Goal: Obtain resource: Obtain resource

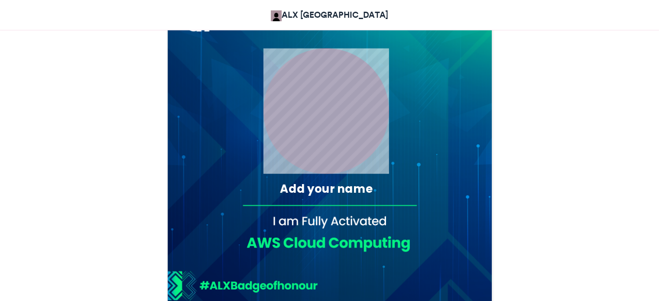
scroll to position [130, 0]
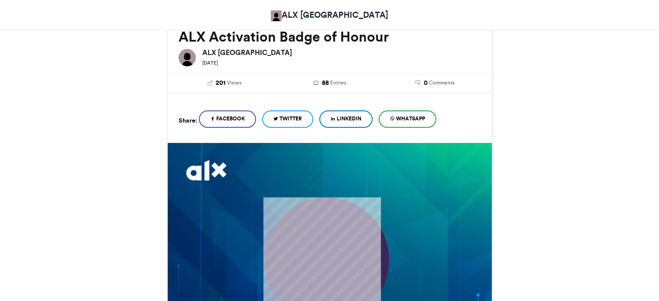
click at [406, 117] on span "WhatsApp" at bounding box center [410, 119] width 29 height 8
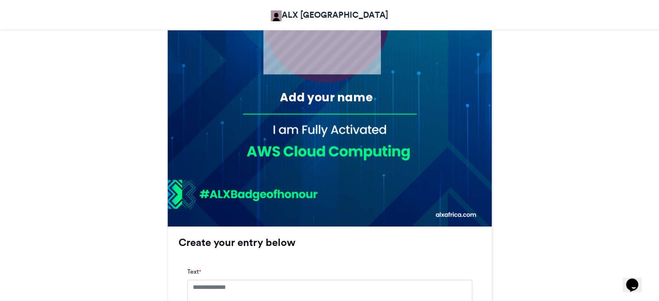
scroll to position [390, 0]
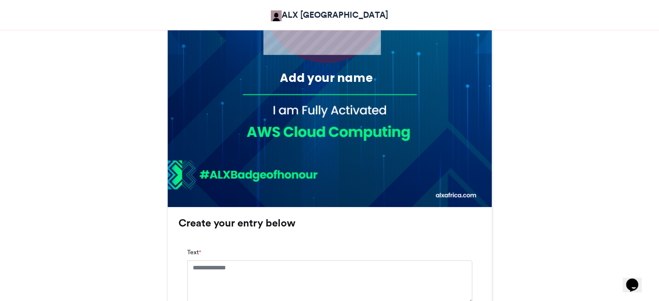
click at [333, 71] on div "Add your name" at bounding box center [326, 78] width 154 height 16
click at [331, 76] on div "Add your name" at bounding box center [326, 78] width 154 height 16
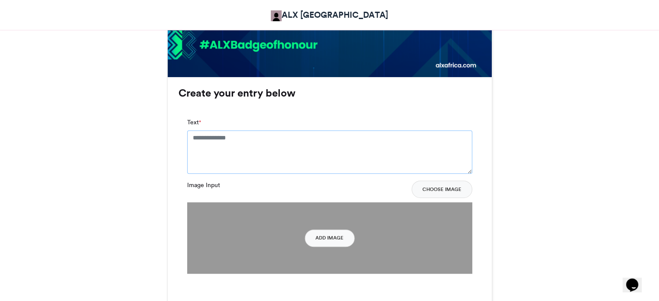
click at [260, 137] on textarea "Text *" at bounding box center [329, 151] width 285 height 43
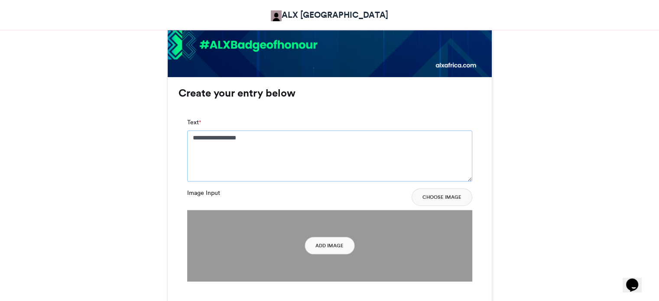
type textarea "**********"
click at [433, 192] on button "Choose Image" at bounding box center [442, 196] width 61 height 17
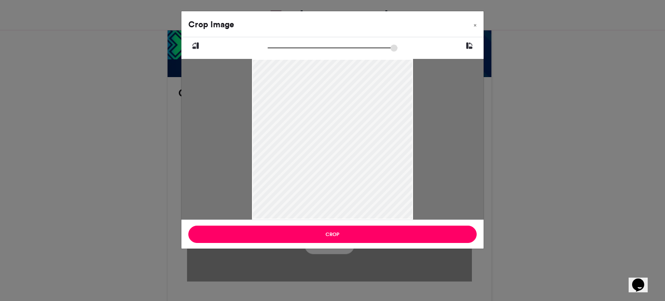
drag, startPoint x: 307, startPoint y: 110, endPoint x: 303, endPoint y: 158, distance: 47.4
click at [303, 158] on div at bounding box center [332, 166] width 161 height 215
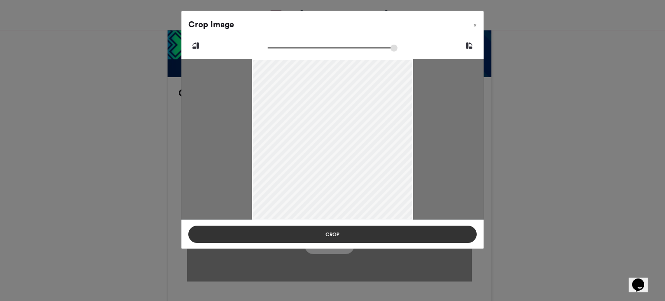
click at [324, 238] on button "Crop" at bounding box center [332, 234] width 289 height 17
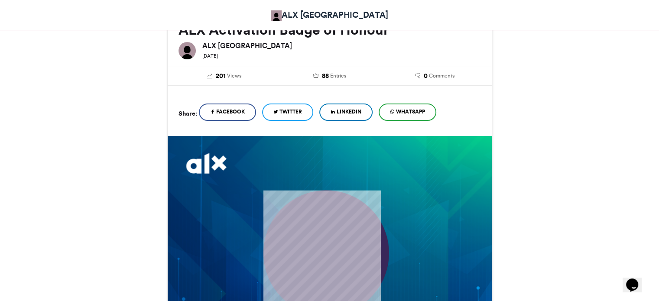
scroll to position [87, 0]
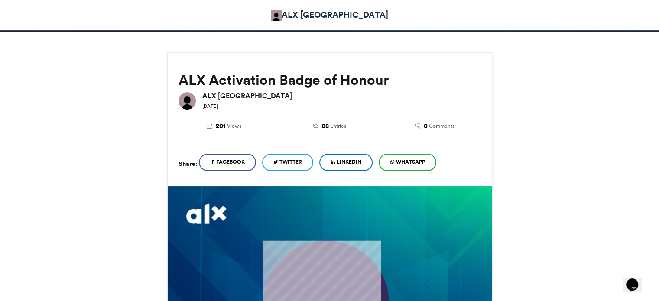
click at [408, 163] on span "WhatsApp" at bounding box center [410, 162] width 29 height 8
click at [423, 167] on link "WhatsApp" at bounding box center [408, 162] width 58 height 17
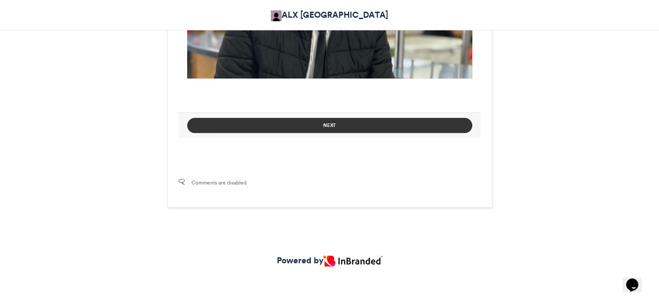
click at [281, 128] on button "Next" at bounding box center [329, 125] width 285 height 15
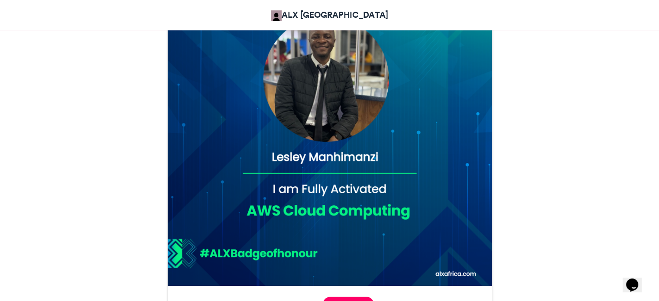
scroll to position [312, 0]
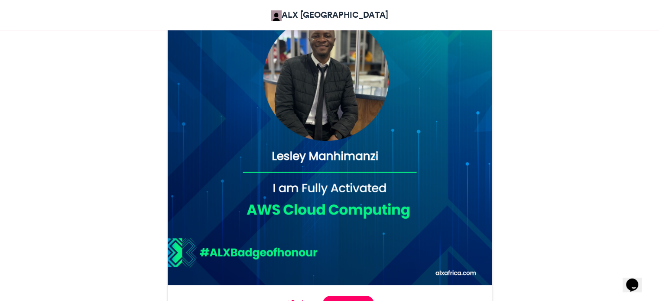
click at [324, 151] on img at bounding box center [330, 123] width 324 height 324
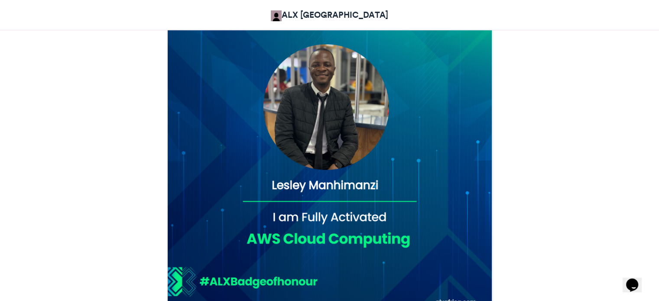
scroll to position [355, 0]
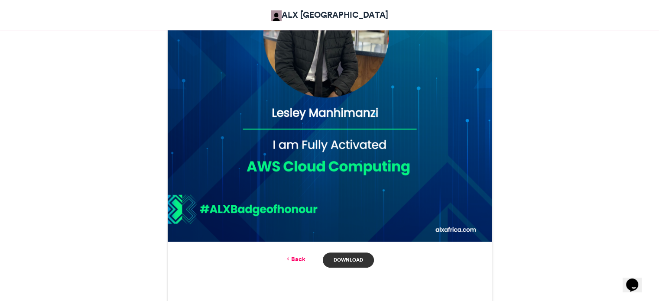
click at [348, 256] on link "Download" at bounding box center [348, 260] width 51 height 15
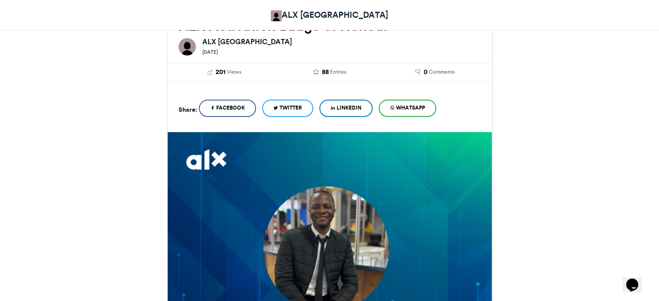
scroll to position [139, 0]
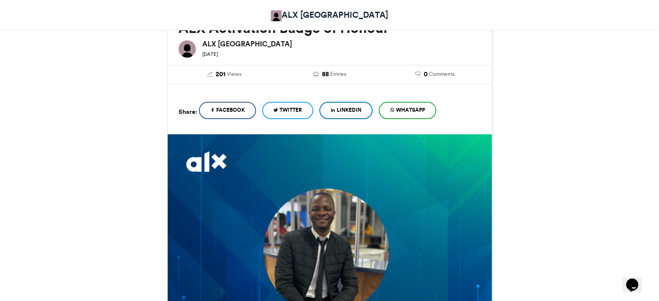
click at [411, 108] on span "WhatsApp" at bounding box center [410, 110] width 29 height 8
